Goal: Information Seeking & Learning: Learn about a topic

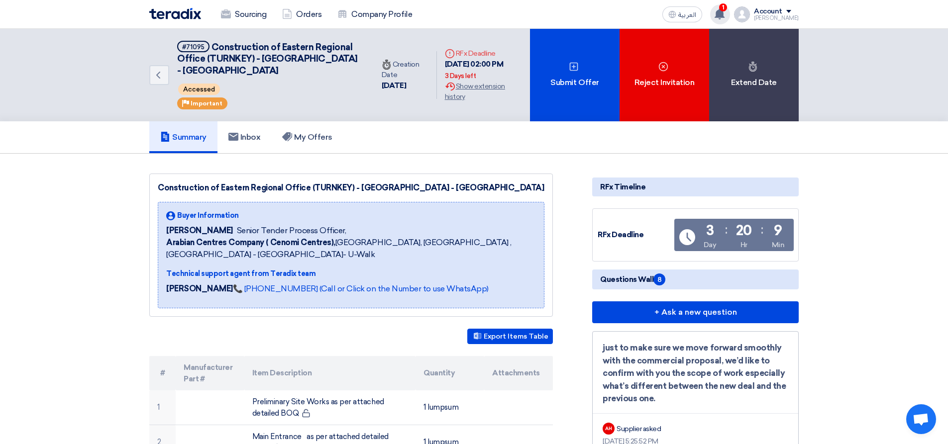
click at [724, 11] on use at bounding box center [719, 13] width 10 height 11
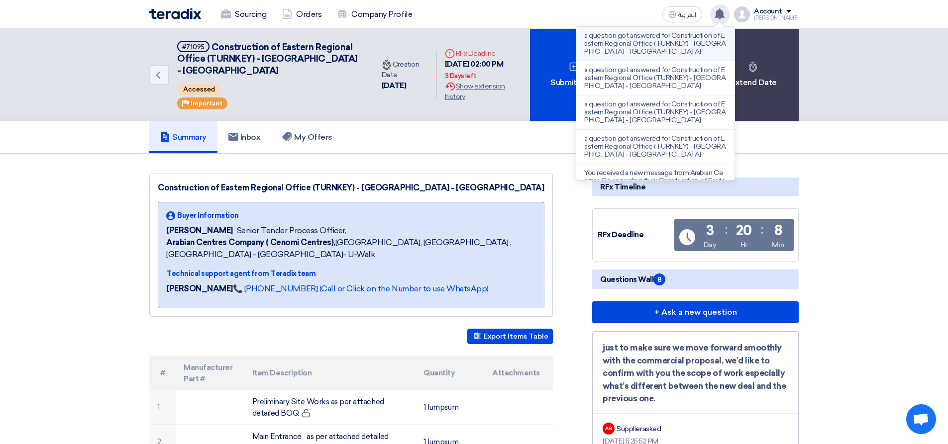
click at [658, 60] on li "a question got answered for Construction of Eastern Regional Office (TURNKEY) -…" at bounding box center [655, 44] width 158 height 34
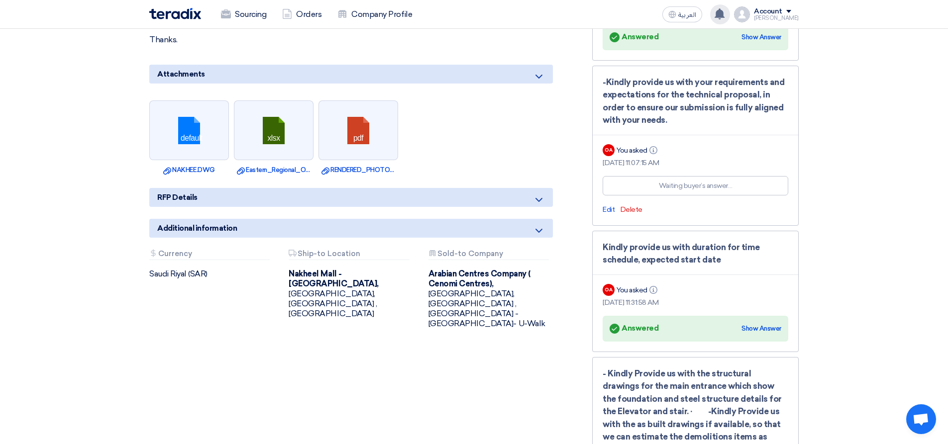
scroll to position [929, 0]
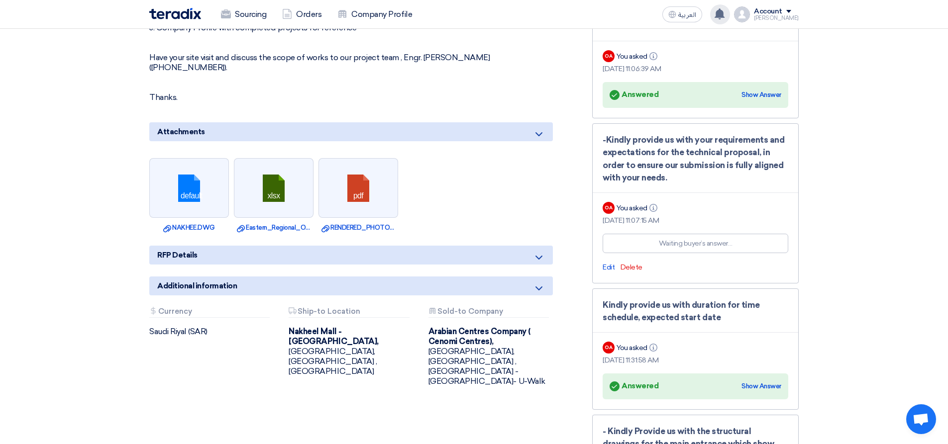
click at [724, 14] on use at bounding box center [719, 13] width 10 height 11
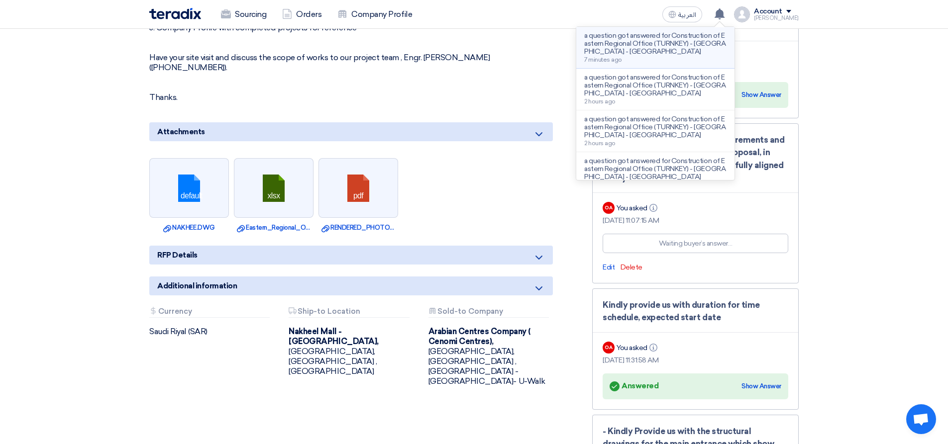
click at [640, 53] on p "a question got answered for Construction of Eastern Regional Office (TURNKEY) -…" at bounding box center [655, 44] width 142 height 24
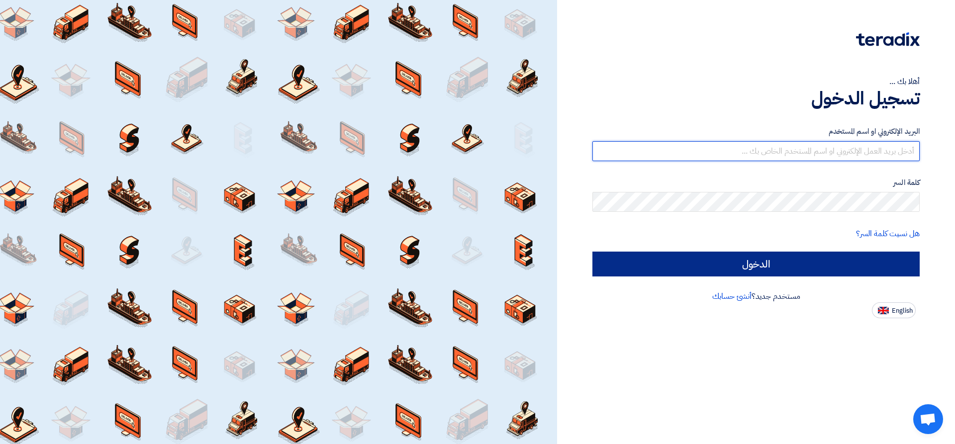
type input "o-almahdi@fbs-ksa.com"
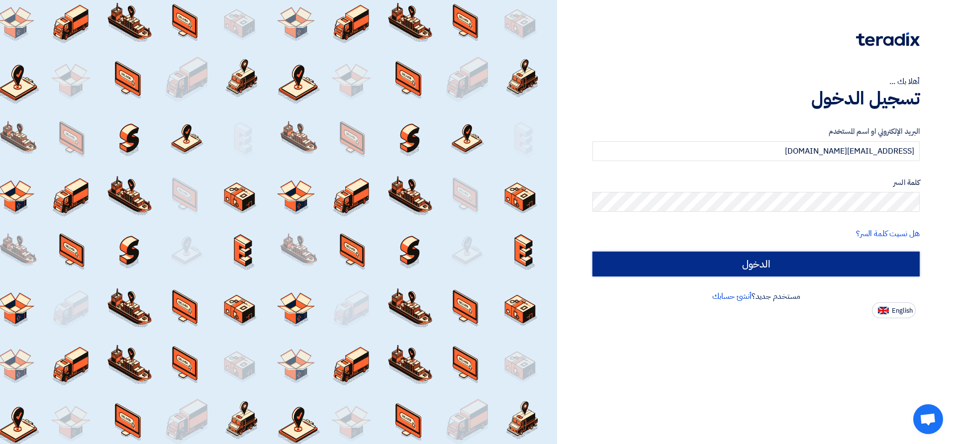
click at [751, 266] on input "الدخول" at bounding box center [756, 264] width 327 height 25
type input "Sign in"
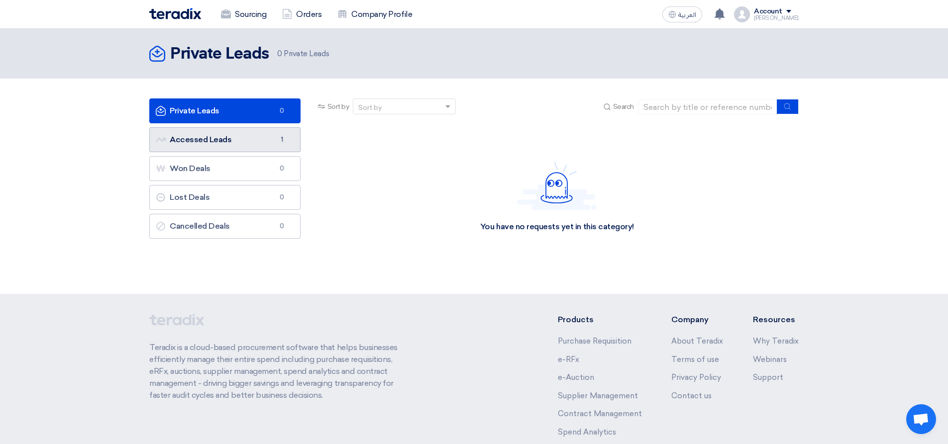
click at [217, 139] on link "Accessed Leads Accessed Leads 1" at bounding box center [224, 139] width 151 height 25
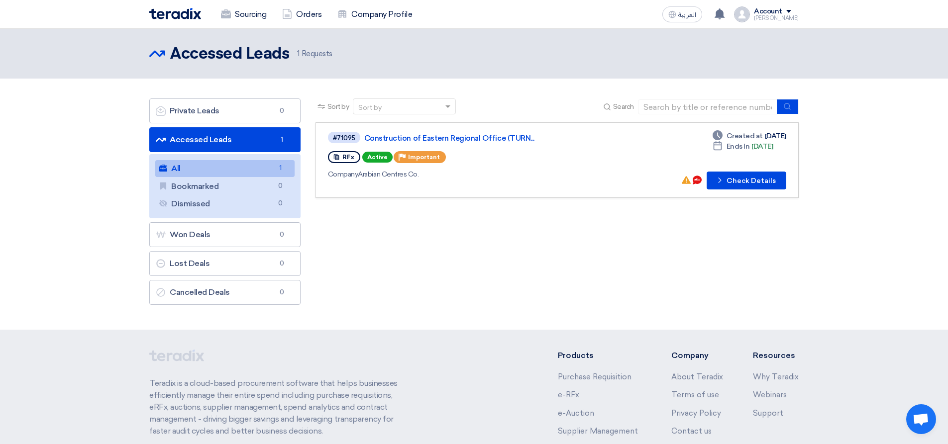
click at [183, 169] on link "All All 1" at bounding box center [224, 168] width 139 height 17
click at [192, 145] on link "Accessed Leads Accessed Leads 1" at bounding box center [224, 139] width 151 height 25
click at [724, 185] on icon "Check details" at bounding box center [719, 180] width 9 height 9
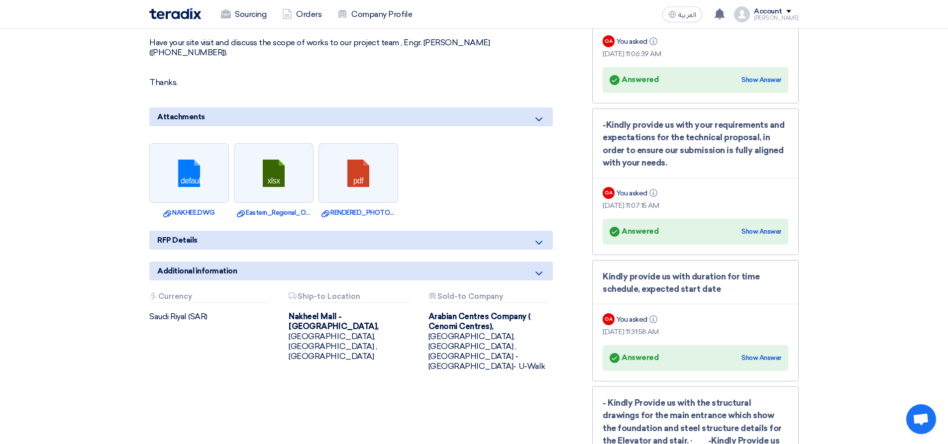
scroll to position [945, 0]
click at [750, 226] on div "Show Answer" at bounding box center [761, 231] width 40 height 10
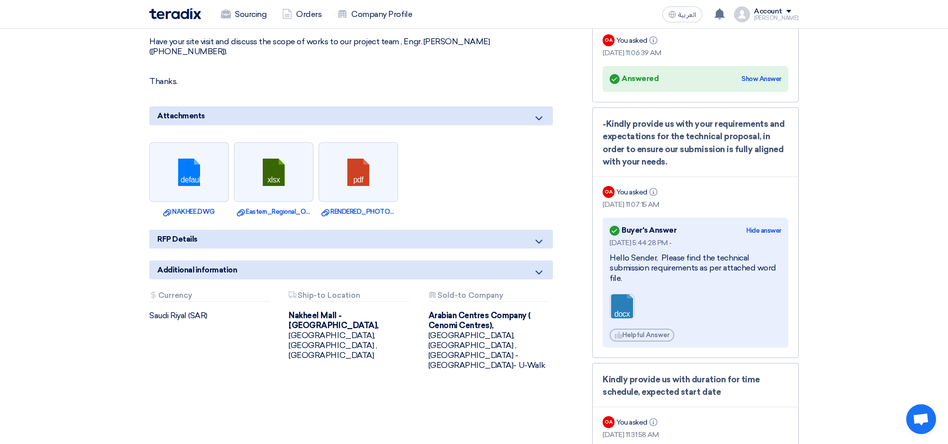
click at [618, 310] on link at bounding box center [650, 325] width 80 height 60
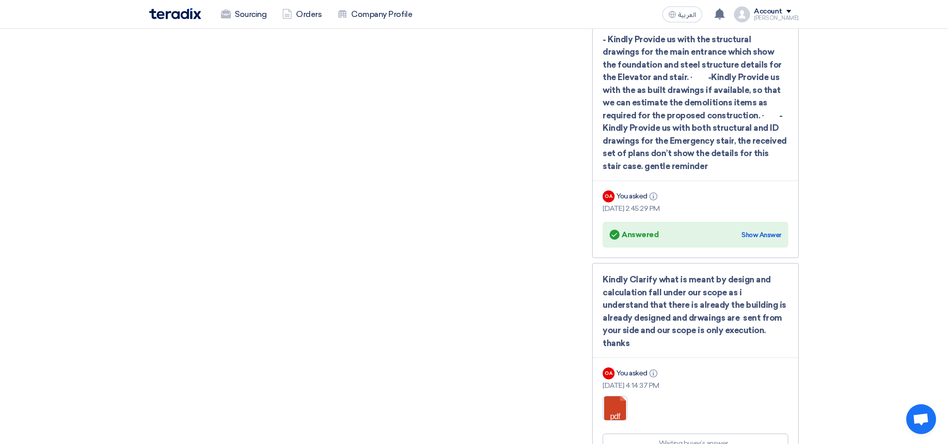
scroll to position [1393, 0]
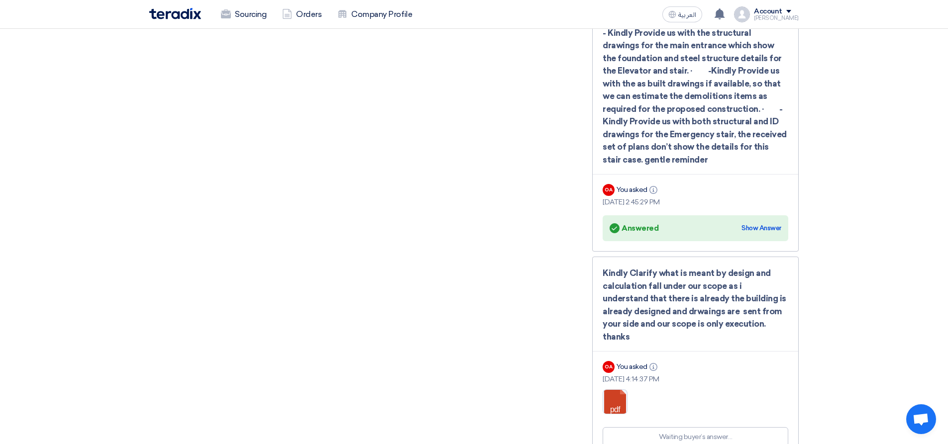
scroll to position [1314, 0]
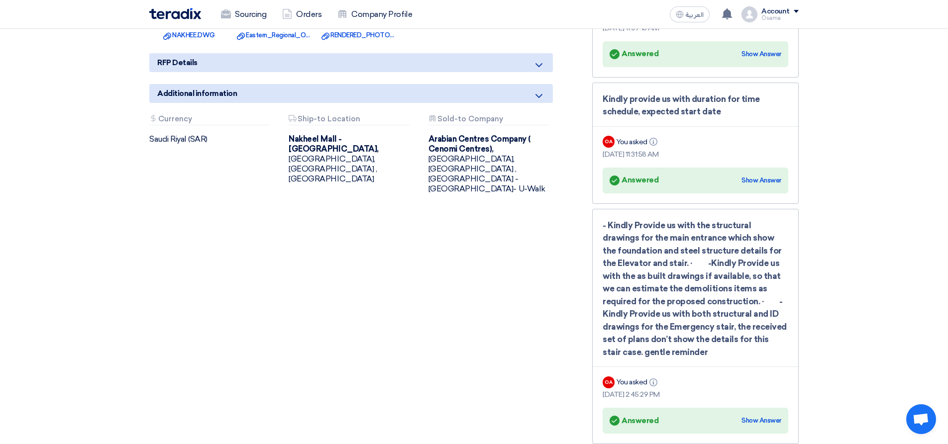
scroll to position [1115, 0]
